Goal: Navigation & Orientation: Find specific page/section

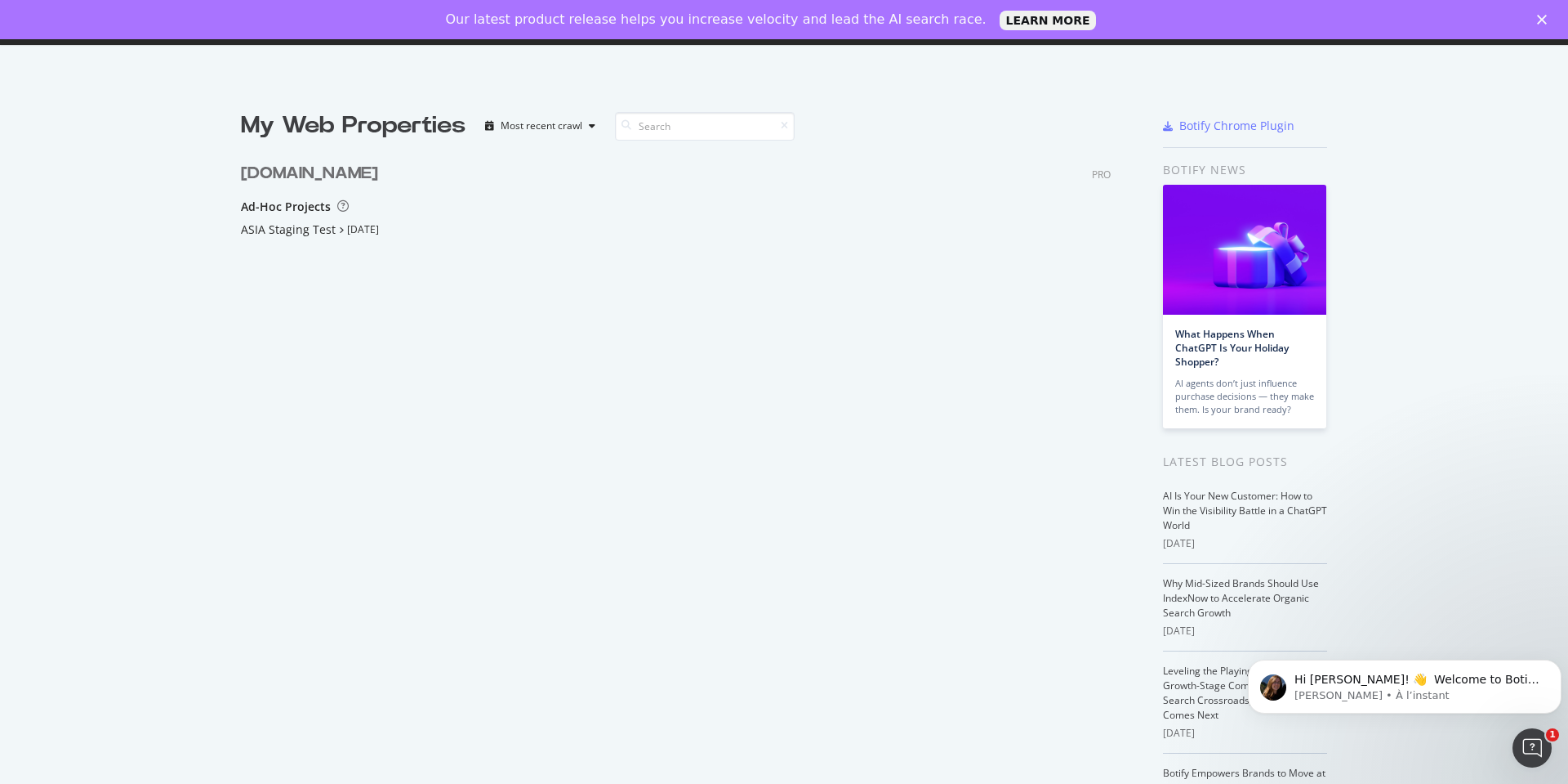
click at [1534, 11] on div "Our latest product release helps you increase velocity and lead the AI search r…" at bounding box center [784, 19] width 1568 height 26
click at [1546, 18] on icon "Fermer" at bounding box center [1542, 19] width 10 height 10
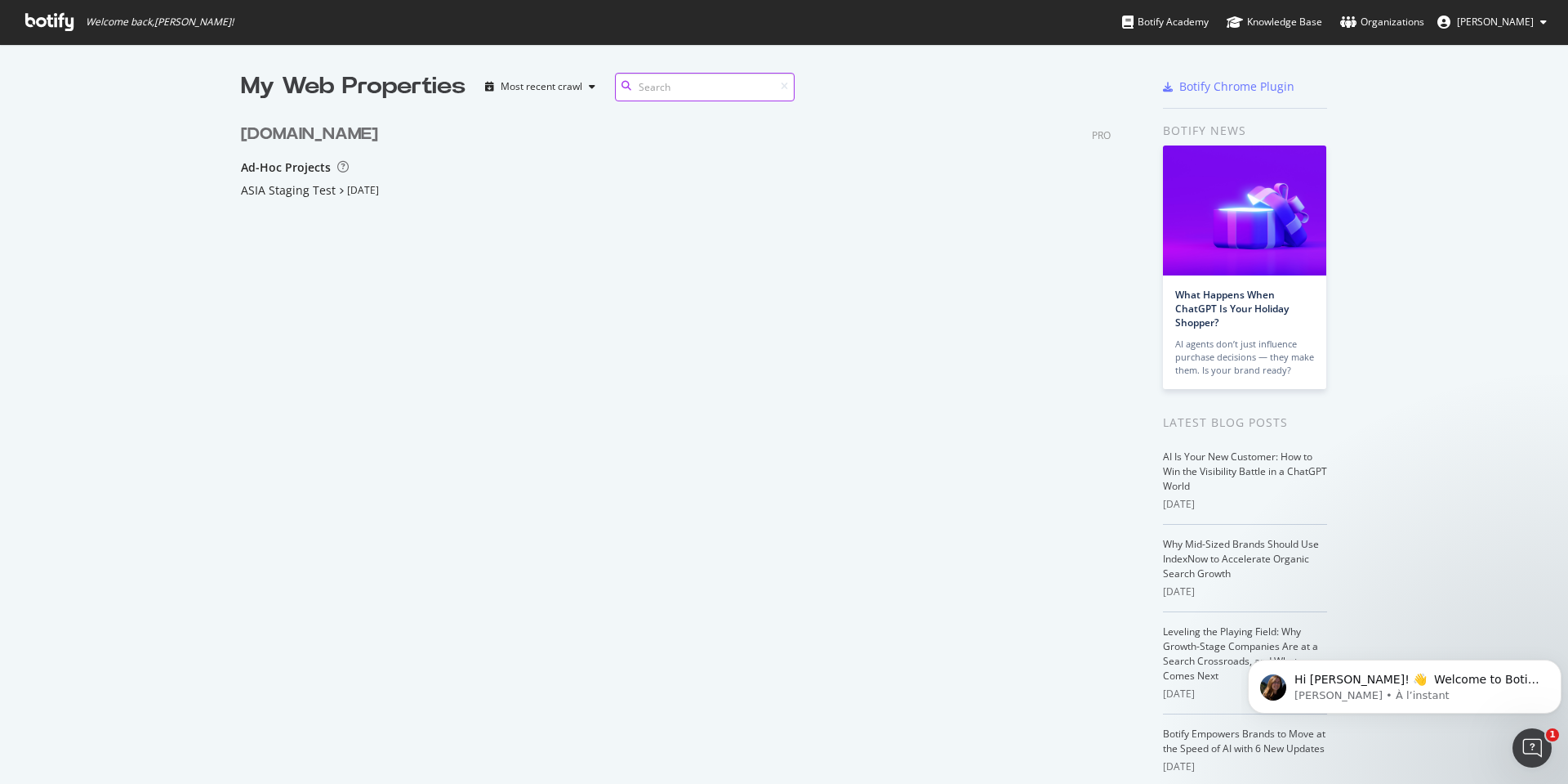
click at [662, 82] on input at bounding box center [705, 87] width 179 height 29
click at [579, 94] on div "Most recent crawl" at bounding box center [540, 87] width 123 height 25
click at [570, 107] on div "Most recent crawl" at bounding box center [556, 114] width 86 height 14
click at [791, 140] on div "[DOMAIN_NAME] PRO" at bounding box center [677, 134] width 870 height 24
click at [282, 198] on div "ASIA Staging Test" at bounding box center [288, 190] width 94 height 16
